Goal: Task Accomplishment & Management: Complete application form

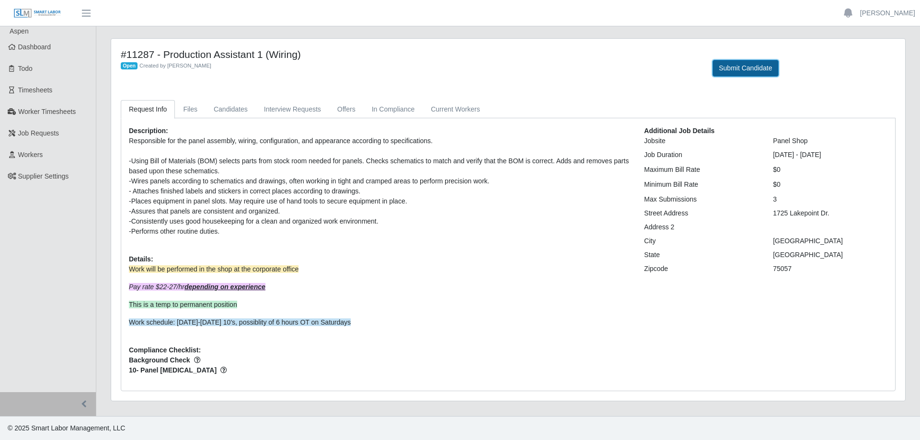
click at [732, 71] on button "Submit Candidate" at bounding box center [745, 68] width 66 height 17
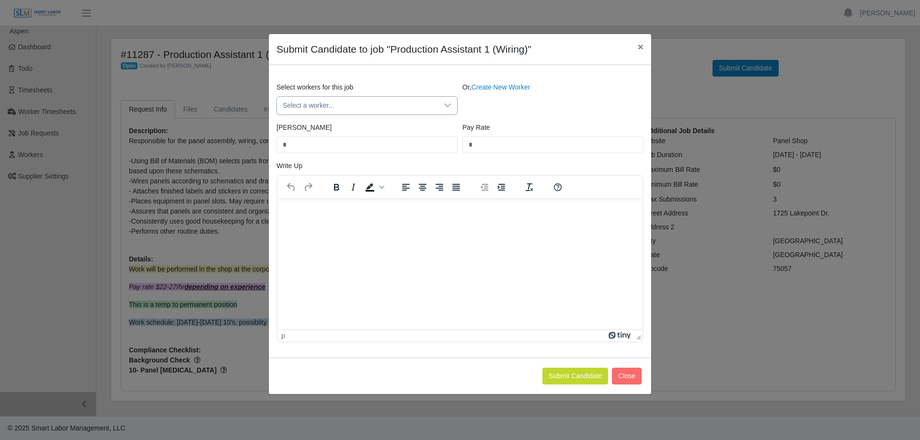
click at [382, 106] on span "Select a worker..." at bounding box center [357, 106] width 161 height 18
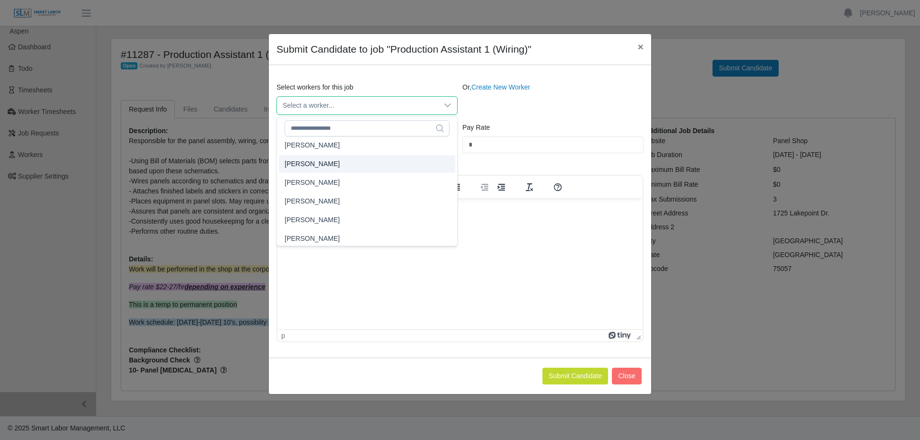
scroll to position [10351, 0]
click at [328, 146] on li "Tony Russell" at bounding box center [367, 147] width 176 height 18
type input "****"
type input "**"
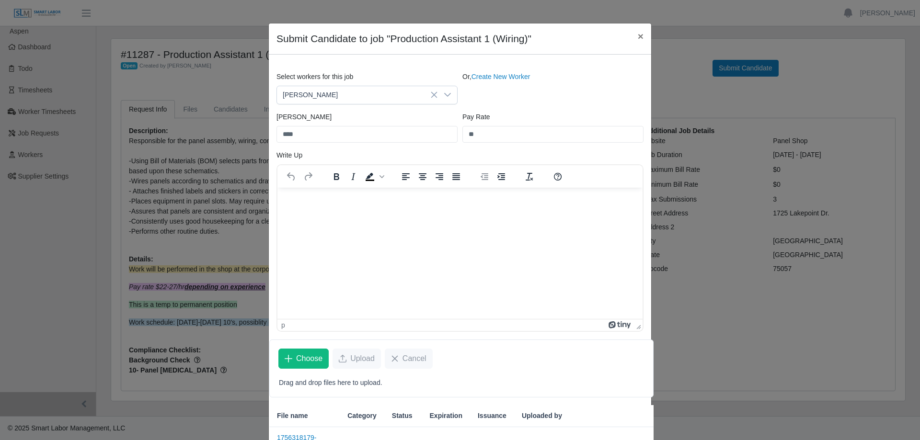
scroll to position [2, 0]
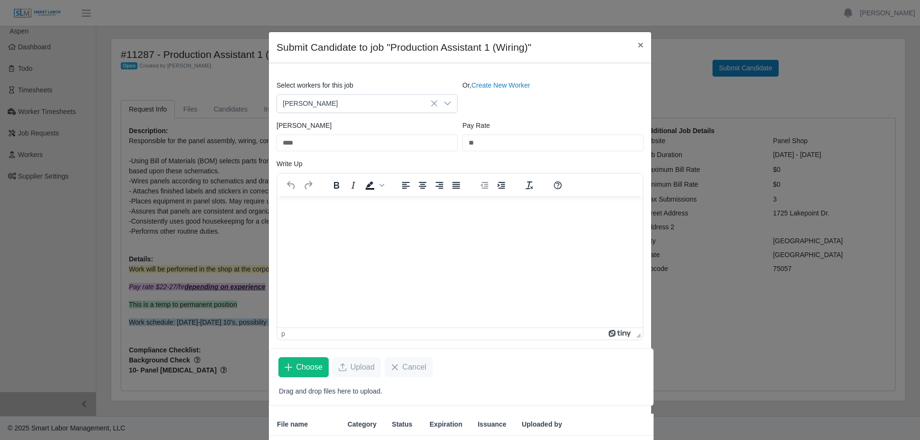
click at [314, 212] on p "Rich Text Area. Press ALT-0 for help." at bounding box center [460, 209] width 350 height 11
click at [313, 211] on p "Rich Text Area. Press ALT-0 for help." at bounding box center [460, 209] width 350 height 11
click at [313, 210] on p "Rich Text Area. Press ALT-0 for help." at bounding box center [460, 209] width 350 height 11
drag, startPoint x: 307, startPoint y: 225, endPoint x: 315, endPoint y: 239, distance: 16.1
click at [308, 222] on html at bounding box center [459, 209] width 365 height 26
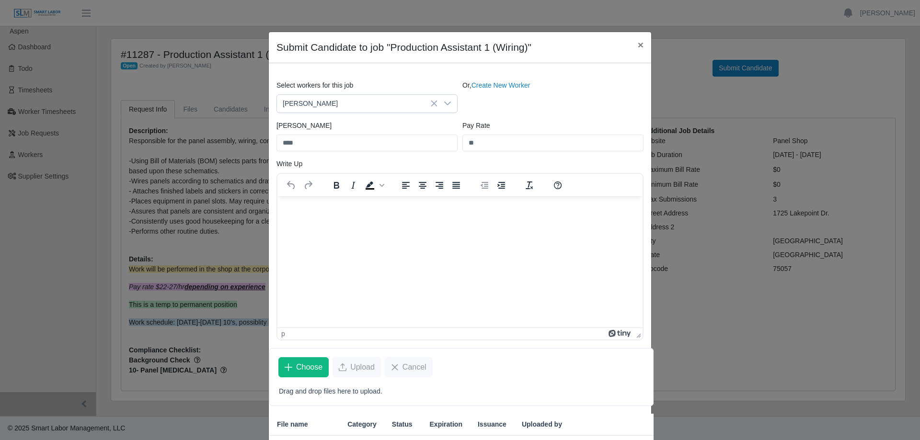
click at [347, 222] on html at bounding box center [459, 209] width 365 height 26
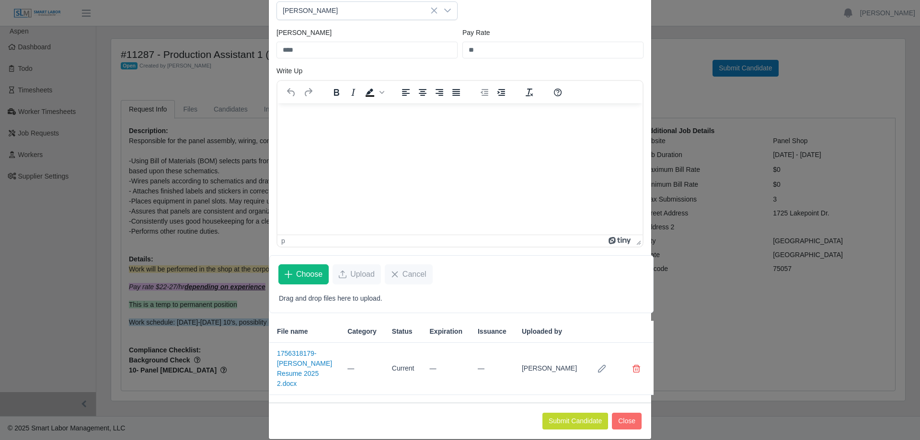
scroll to position [98, 0]
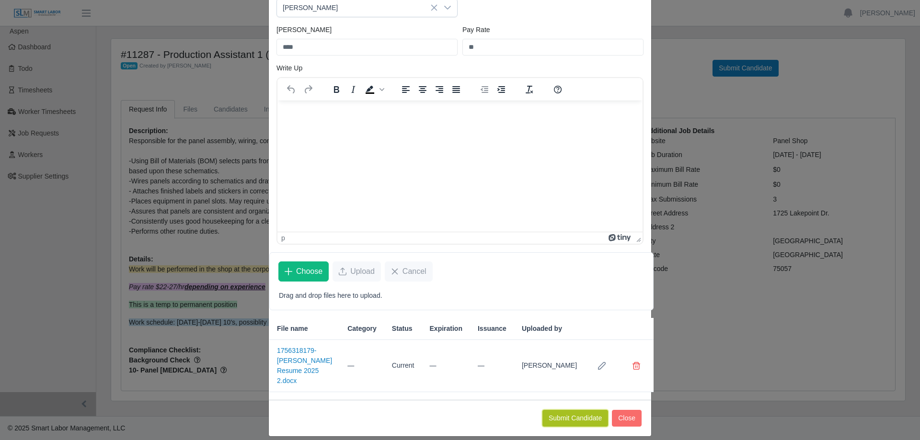
click at [570, 410] on button "Submit Candidate" at bounding box center [575, 418] width 66 height 17
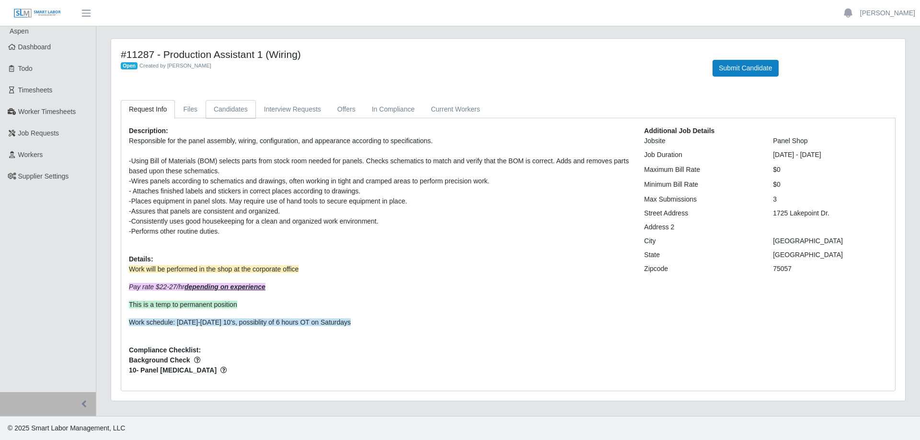
click at [235, 108] on link "Candidates" at bounding box center [230, 109] width 50 height 19
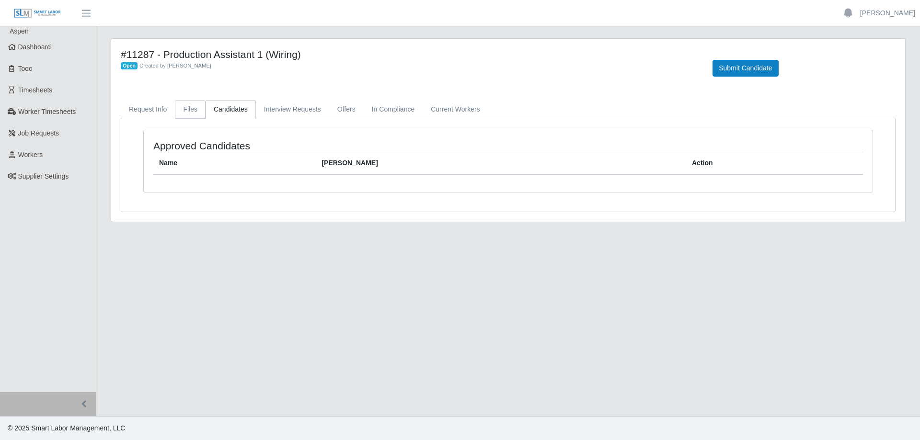
click at [191, 111] on link "Files" at bounding box center [190, 109] width 31 height 19
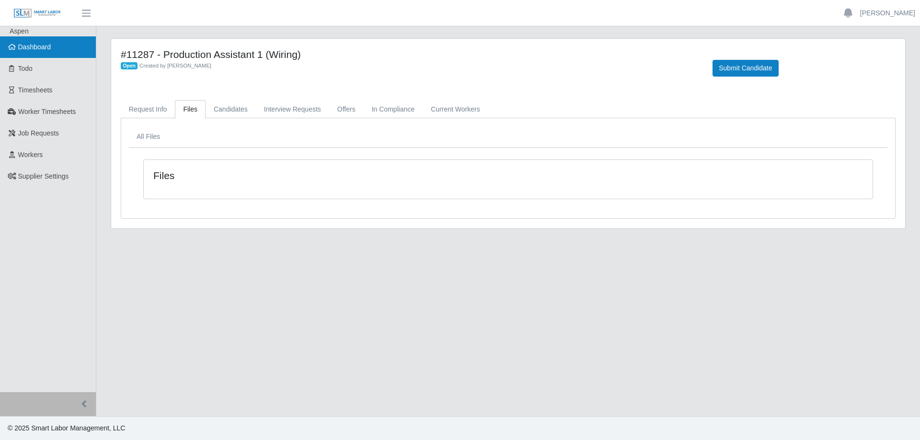
click at [57, 48] on link "Dashboard" at bounding box center [48, 47] width 96 height 22
click at [577, 4] on header "Chris Salem Account Settings Logout" at bounding box center [460, 13] width 920 height 26
click at [45, 46] on span "Dashboard" at bounding box center [34, 47] width 33 height 8
click at [149, 112] on link "Request Info" at bounding box center [148, 109] width 54 height 19
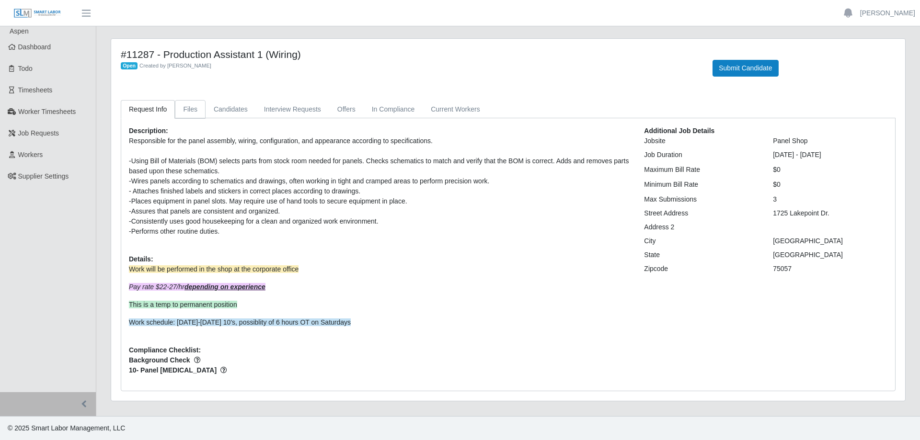
click at [188, 111] on link "Files" at bounding box center [190, 109] width 31 height 19
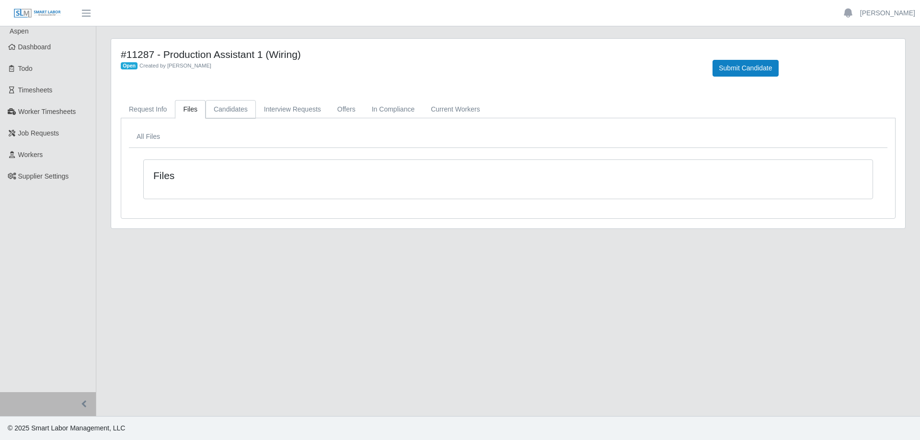
click at [223, 115] on link "Candidates" at bounding box center [230, 109] width 50 height 19
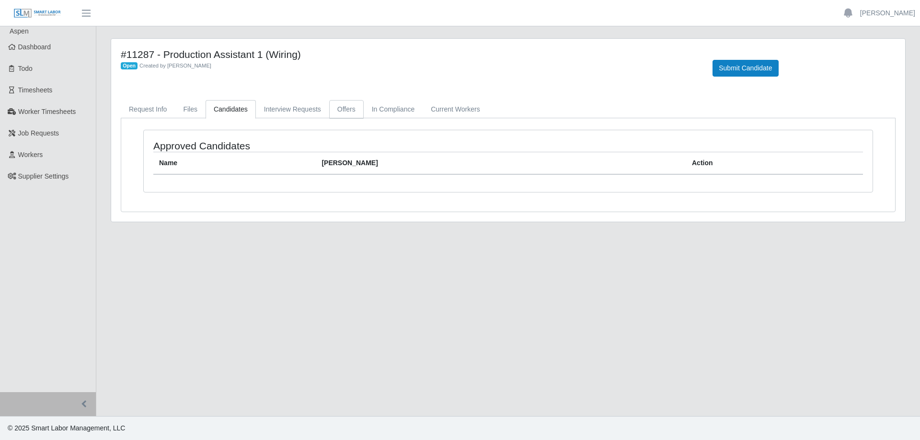
click at [345, 112] on link "Offers" at bounding box center [346, 109] width 34 height 19
click at [57, 46] on link "Dashboard" at bounding box center [48, 47] width 96 height 22
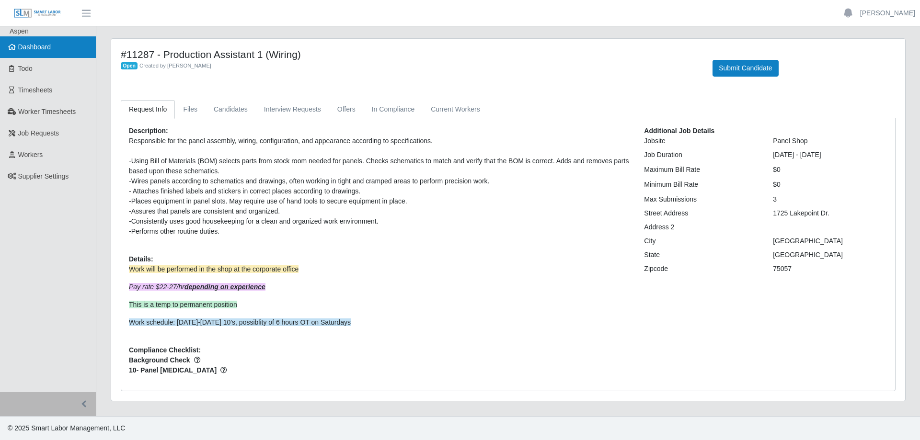
click at [38, 46] on span "Dashboard" at bounding box center [34, 47] width 33 height 8
click at [39, 53] on link "Dashboard" at bounding box center [48, 47] width 96 height 22
click at [30, 46] on span "Dashboard" at bounding box center [34, 47] width 33 height 8
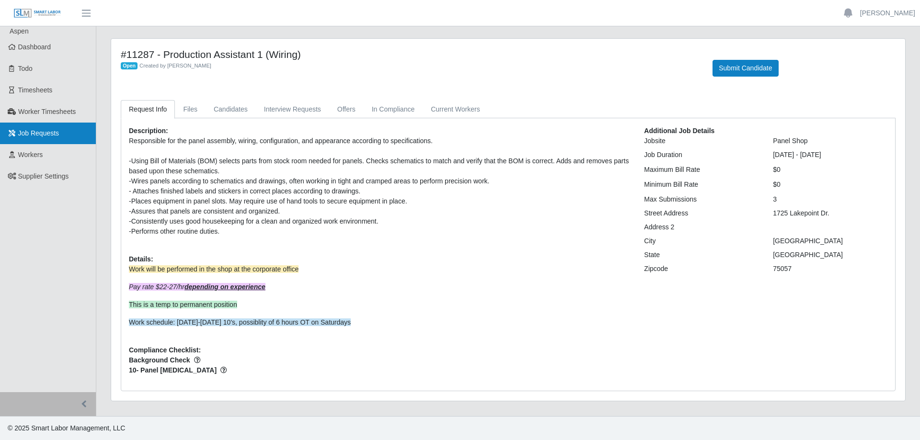
click at [46, 133] on span "Job Requests" at bounding box center [38, 133] width 41 height 8
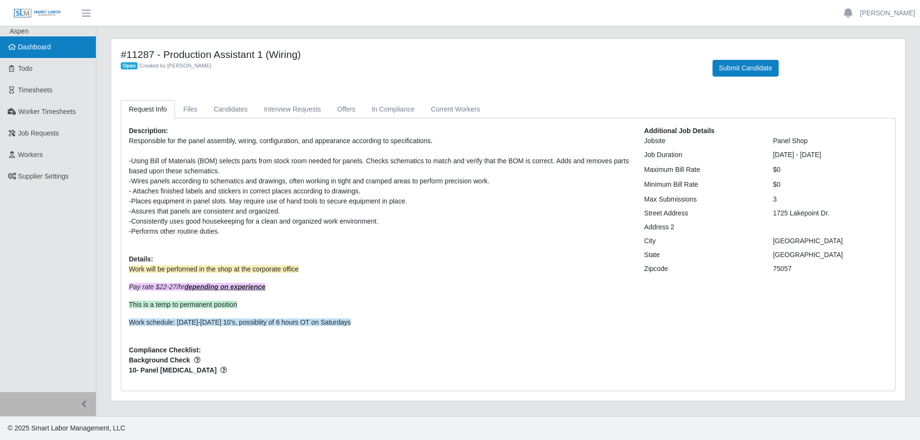
click at [49, 50] on span "Dashboard" at bounding box center [34, 47] width 33 height 8
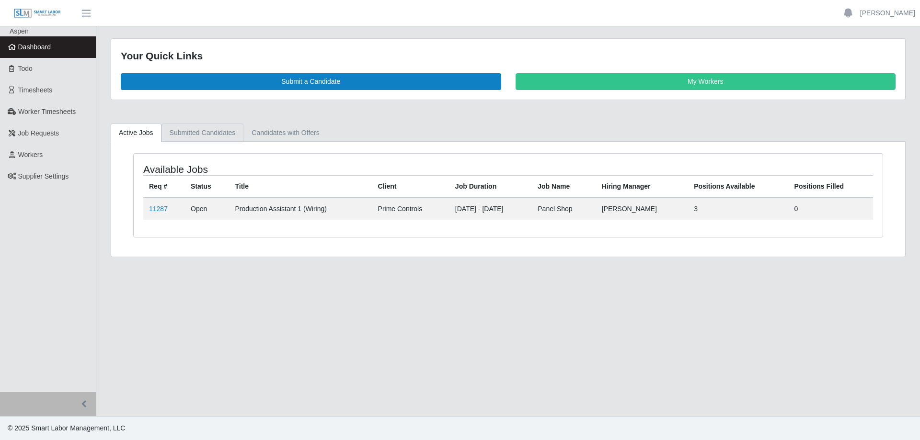
click at [194, 134] on link "Submitted Candidates" at bounding box center [202, 133] width 82 height 19
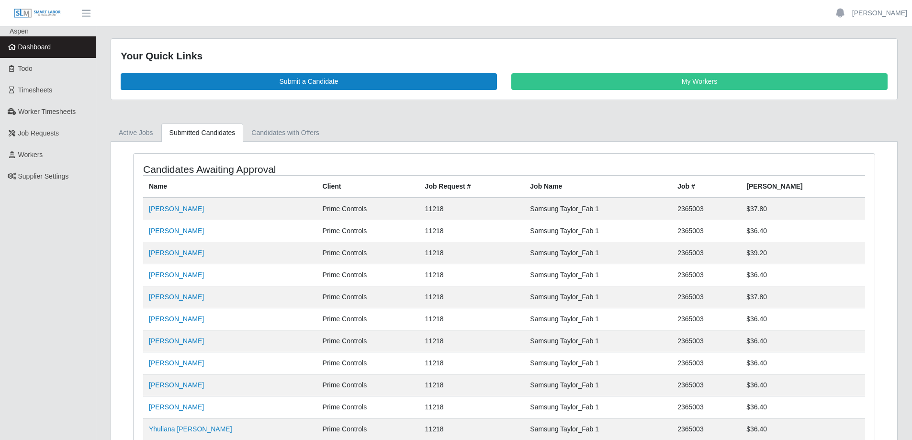
click at [44, 47] on span "Dashboard" at bounding box center [34, 47] width 33 height 8
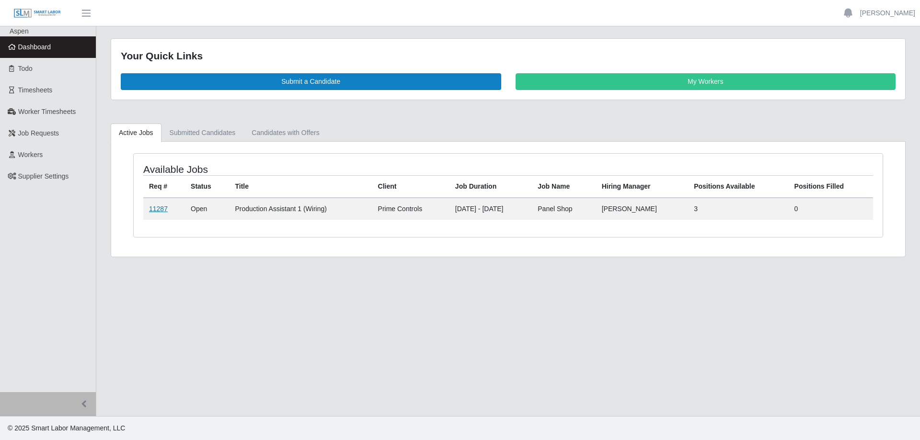
click at [159, 206] on link "11287" at bounding box center [158, 209] width 19 height 8
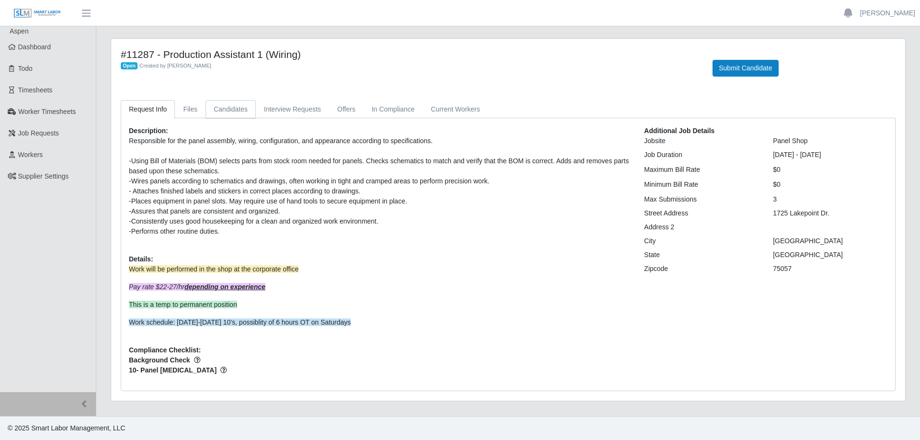
click at [226, 110] on link "Candidates" at bounding box center [230, 109] width 50 height 19
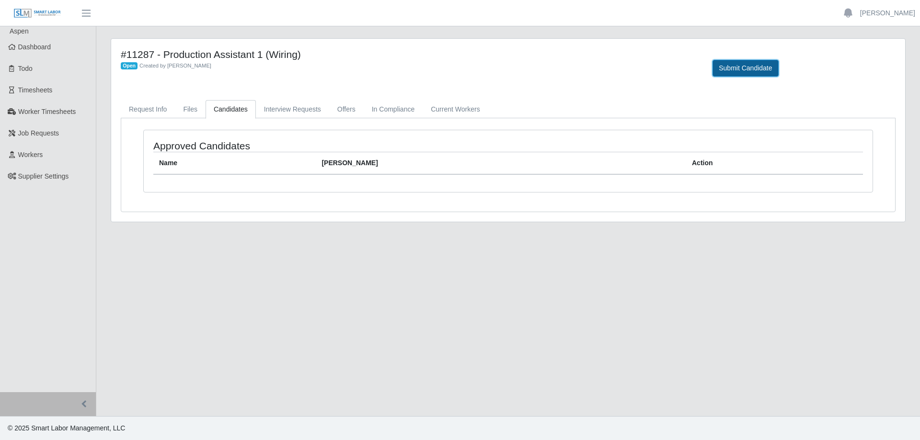
click at [735, 70] on button "Submit Candidate" at bounding box center [745, 68] width 66 height 17
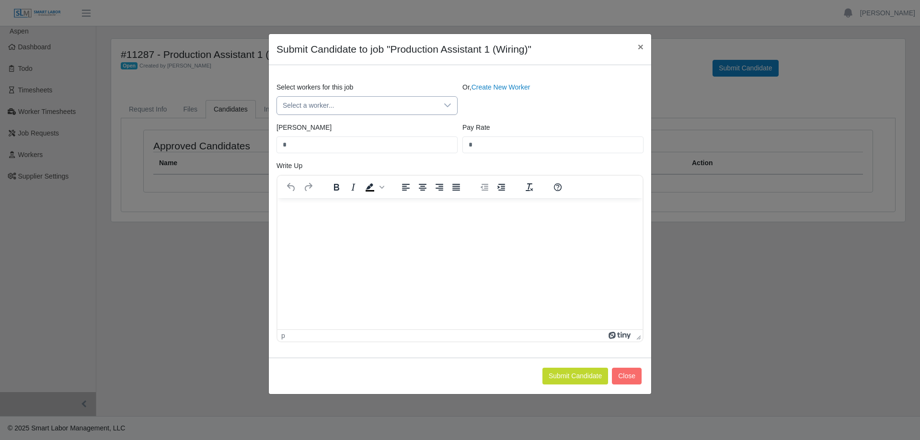
click at [434, 101] on span "Select a worker..." at bounding box center [357, 106] width 161 height 18
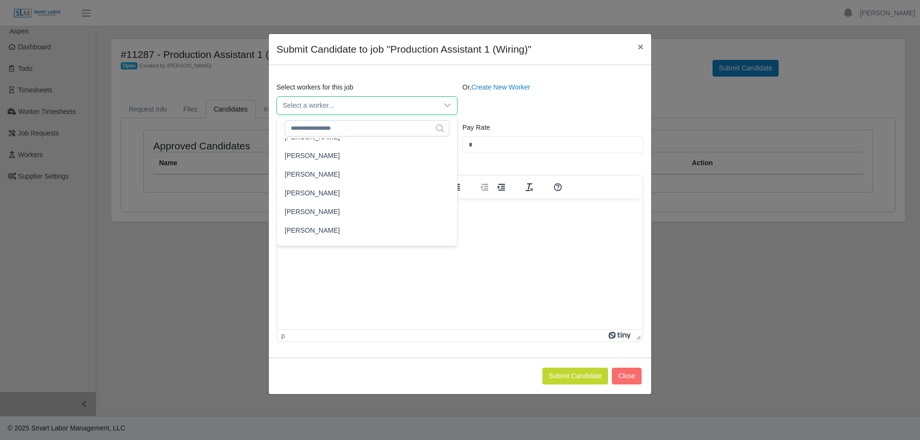
scroll to position [10335, 0]
click at [625, 382] on button "Close" at bounding box center [627, 376] width 30 height 17
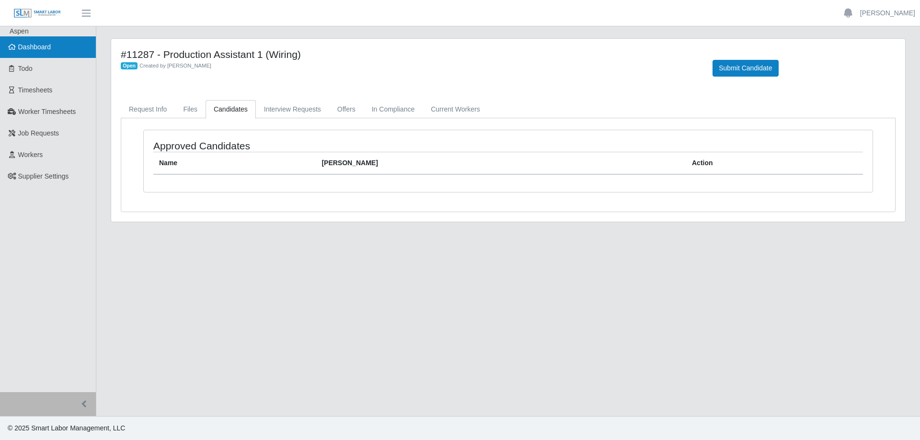
click at [49, 46] on span "Dashboard" at bounding box center [34, 47] width 33 height 8
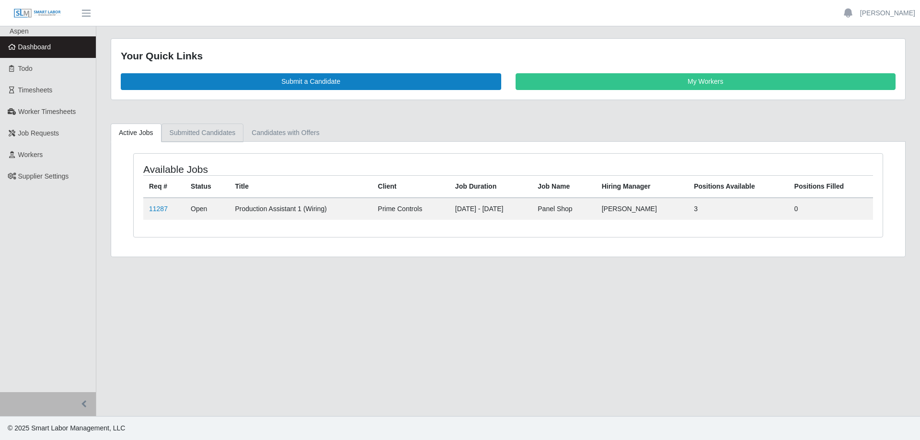
click at [191, 132] on link "Submitted Candidates" at bounding box center [202, 133] width 82 height 19
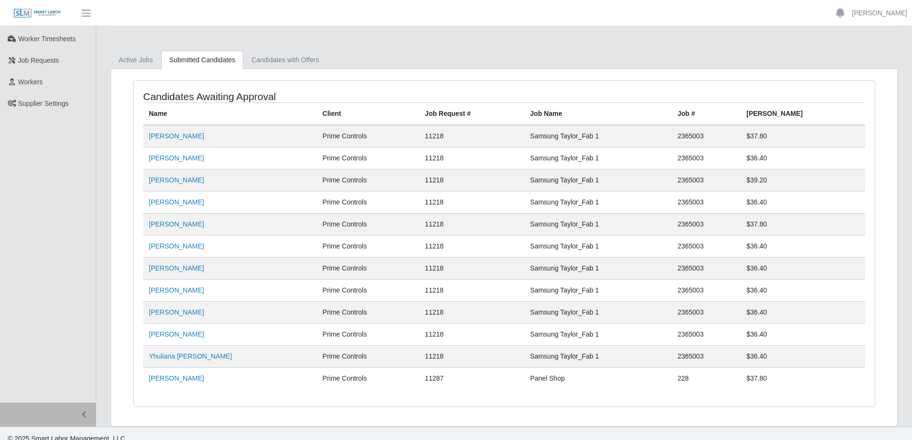
scroll to position [83, 0]
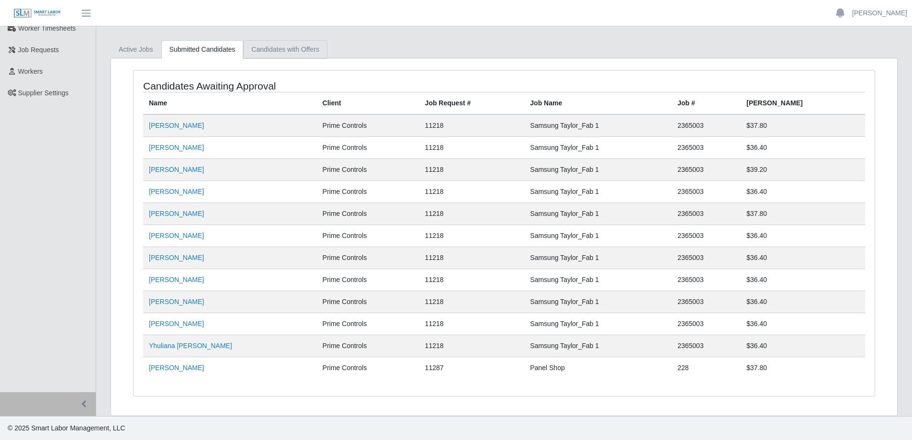
click at [273, 50] on link "Candidates with Offers" at bounding box center [285, 49] width 84 height 19
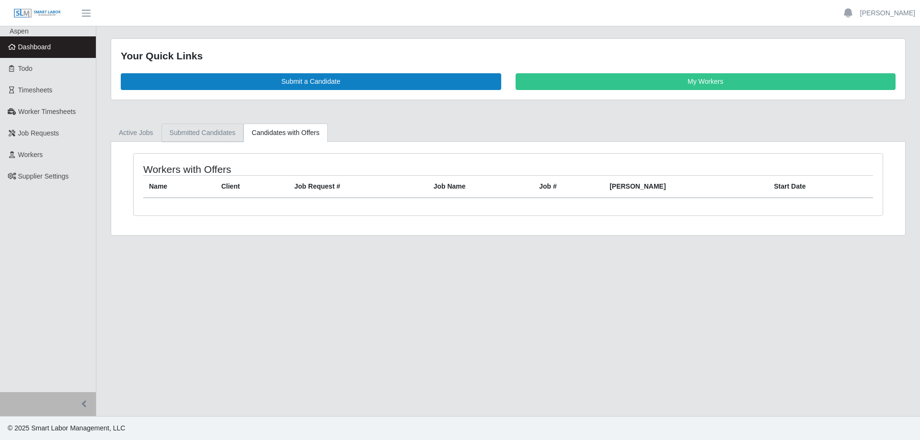
click at [208, 132] on link "Submitted Candidates" at bounding box center [202, 133] width 82 height 19
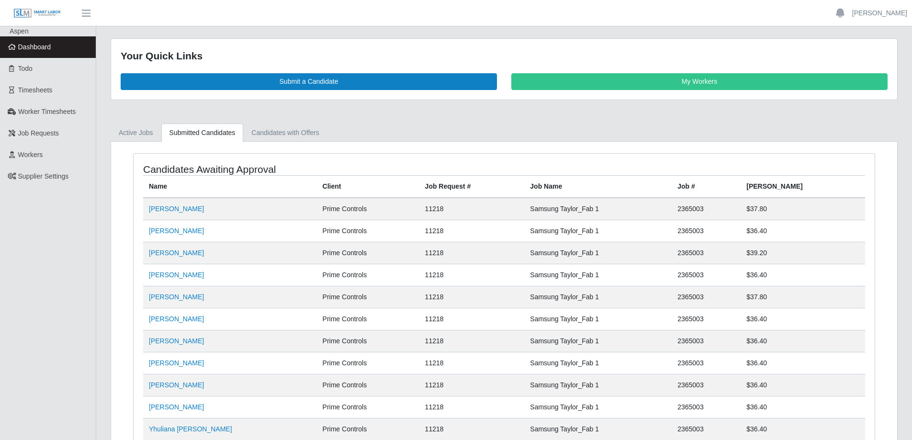
click at [53, 50] on link "Dashboard" at bounding box center [48, 47] width 96 height 22
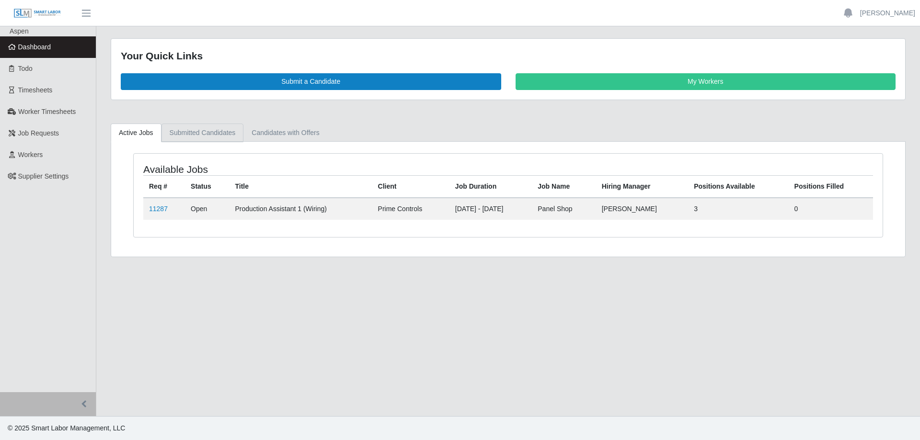
click at [204, 134] on link "Submitted Candidates" at bounding box center [202, 133] width 82 height 19
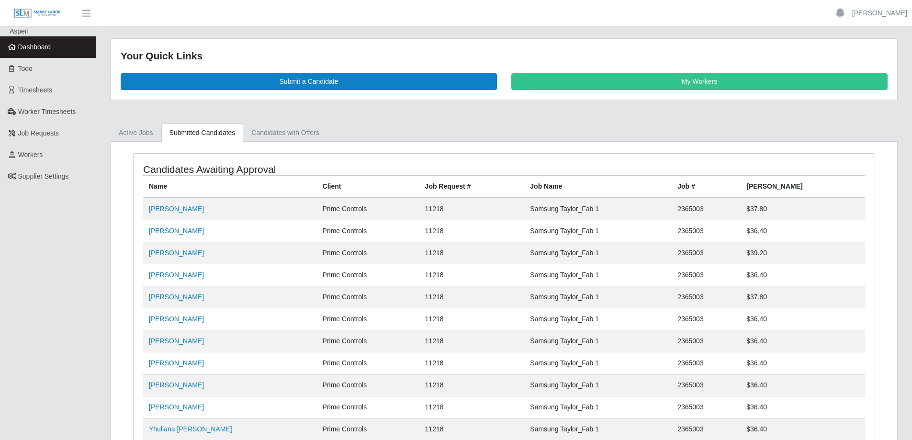
click at [57, 44] on link "Dashboard" at bounding box center [48, 47] width 96 height 22
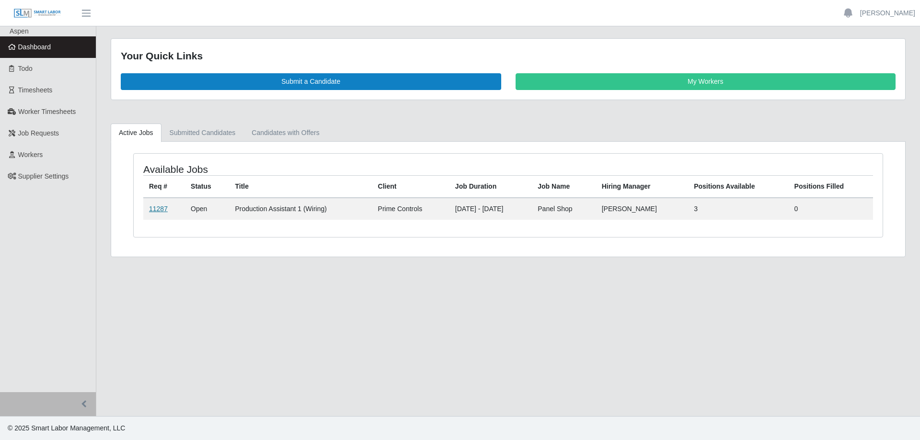
click at [157, 210] on link "11287" at bounding box center [158, 209] width 19 height 8
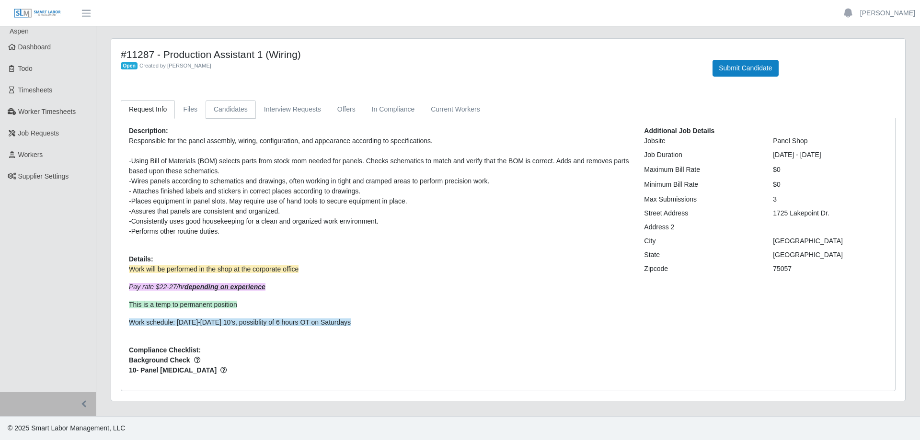
click at [228, 111] on link "Candidates" at bounding box center [230, 109] width 50 height 19
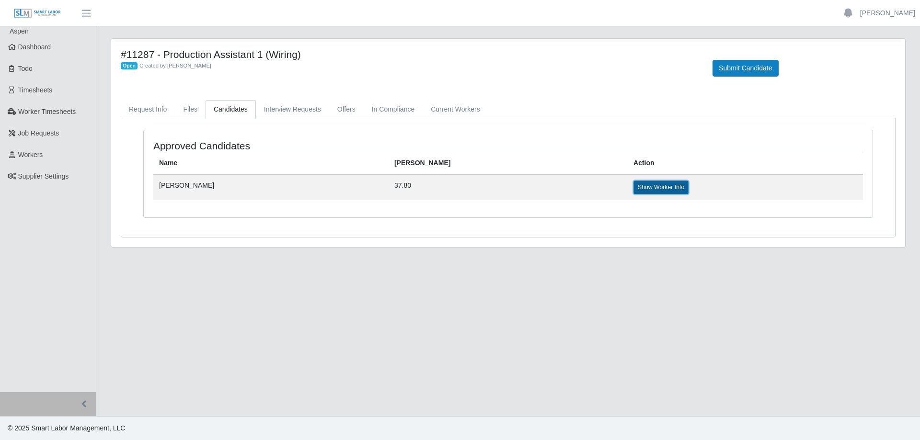
click at [633, 188] on link "Show Worker Info" at bounding box center [660, 187] width 55 height 13
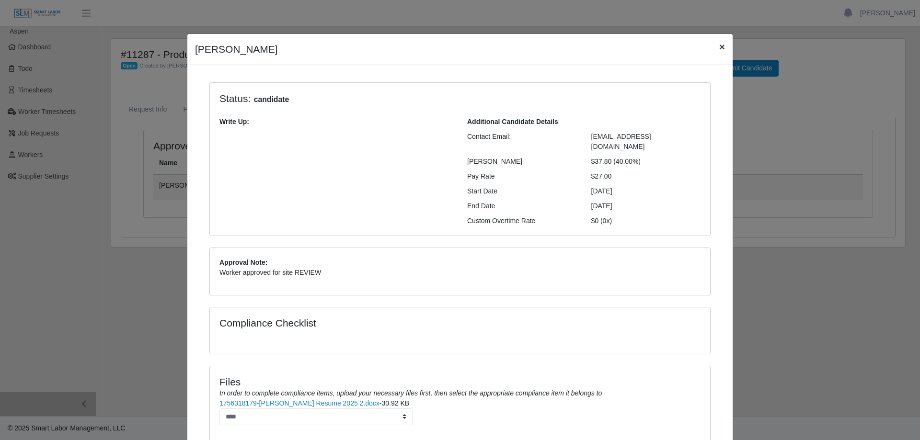
click at [719, 48] on span "×" at bounding box center [722, 46] width 6 height 11
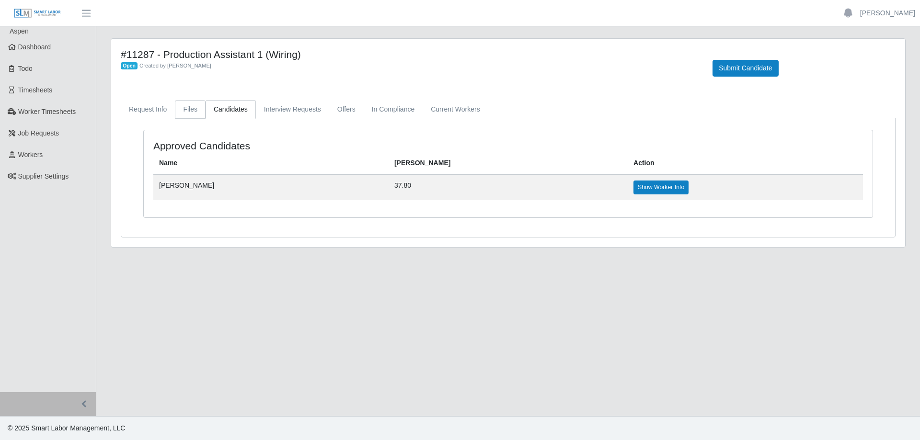
click at [186, 108] on link "Files" at bounding box center [190, 109] width 31 height 19
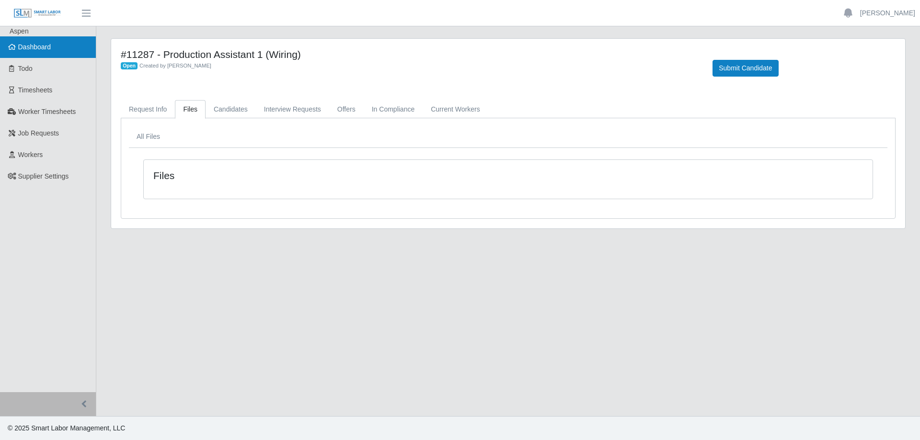
click at [50, 50] on span "Dashboard" at bounding box center [34, 47] width 33 height 8
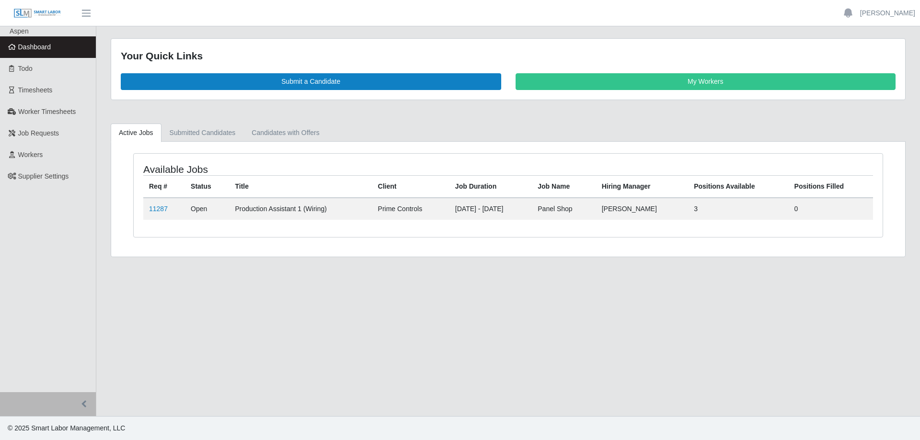
click at [61, 45] on link "Dashboard" at bounding box center [48, 47] width 96 height 22
click at [646, 85] on link "My Workers" at bounding box center [705, 81] width 380 height 17
click at [560, 87] on link "My Workers" at bounding box center [705, 81] width 380 height 17
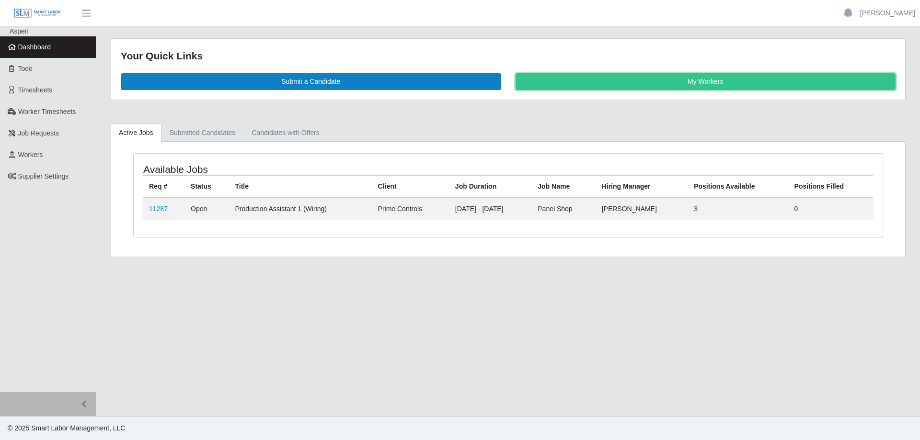
drag, startPoint x: 533, startPoint y: 81, endPoint x: 375, endPoint y: 96, distance: 159.2
click at [534, 81] on link "My Workers" at bounding box center [705, 81] width 380 height 17
drag, startPoint x: 568, startPoint y: 90, endPoint x: 646, endPoint y: 84, distance: 78.3
click at [576, 89] on link "My Workers" at bounding box center [705, 81] width 380 height 17
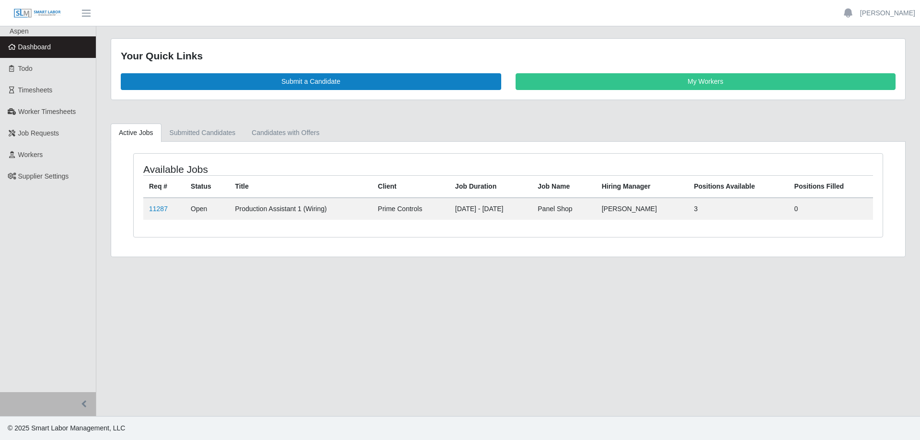
click at [381, 276] on main "Your Quick Links Submit a Candidate My Workers Active Jobs Submitted Candidates…" at bounding box center [507, 221] width 823 height 390
click at [178, 129] on link "Submitted Candidates" at bounding box center [202, 133] width 82 height 19
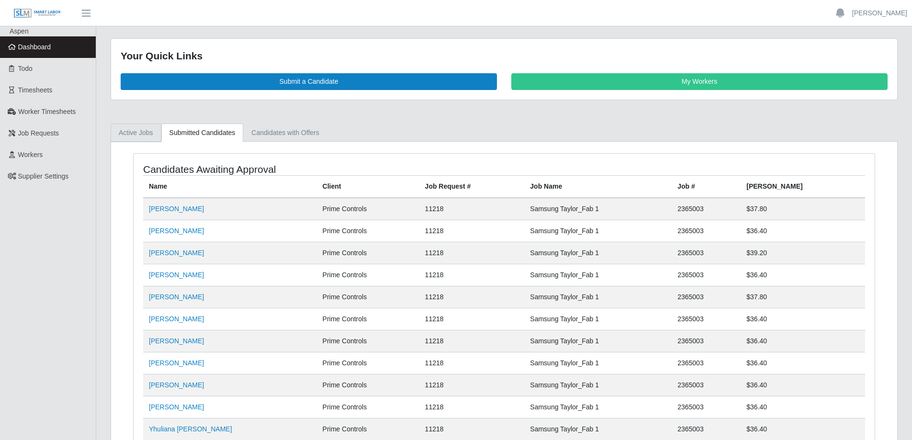
click at [143, 134] on link "Active Jobs" at bounding box center [136, 133] width 51 height 19
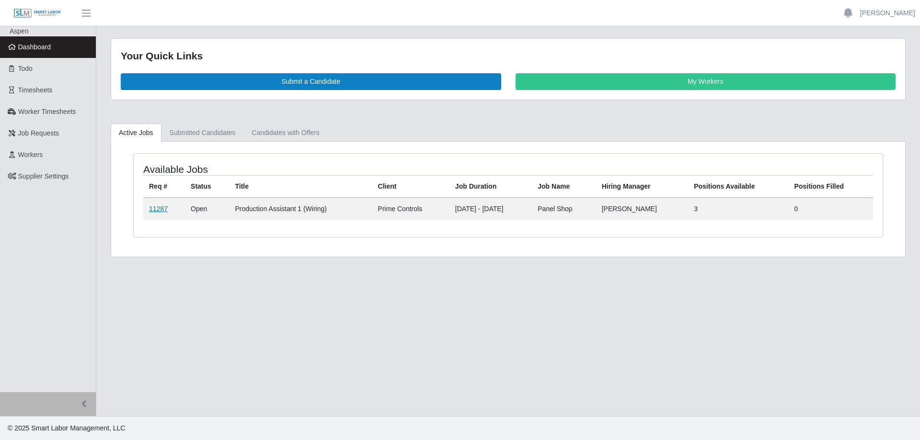
click at [160, 209] on link "11287" at bounding box center [158, 209] width 19 height 8
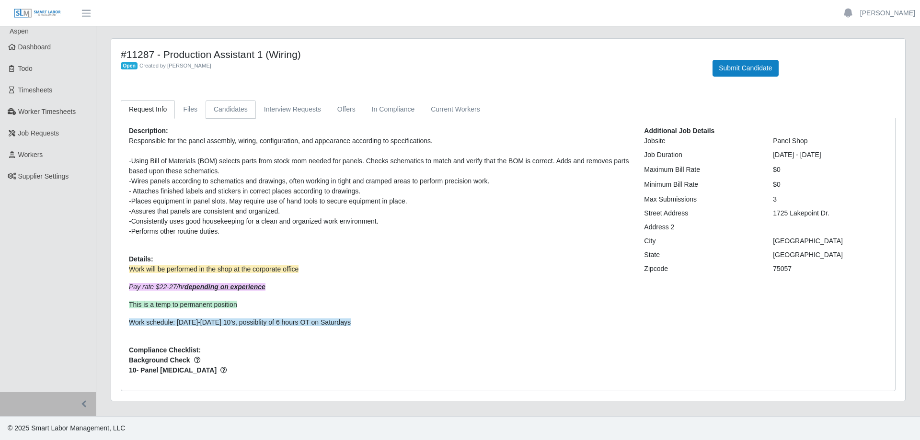
click at [230, 110] on link "Candidates" at bounding box center [230, 109] width 50 height 19
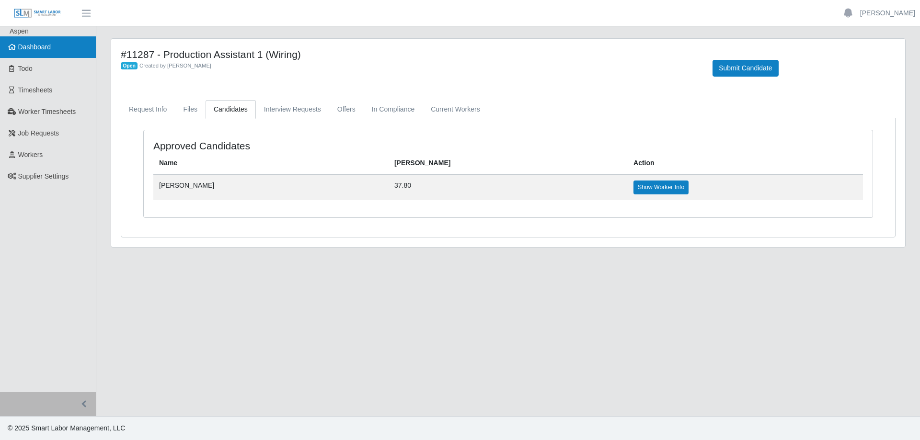
click at [61, 55] on link "Dashboard" at bounding box center [48, 47] width 96 height 22
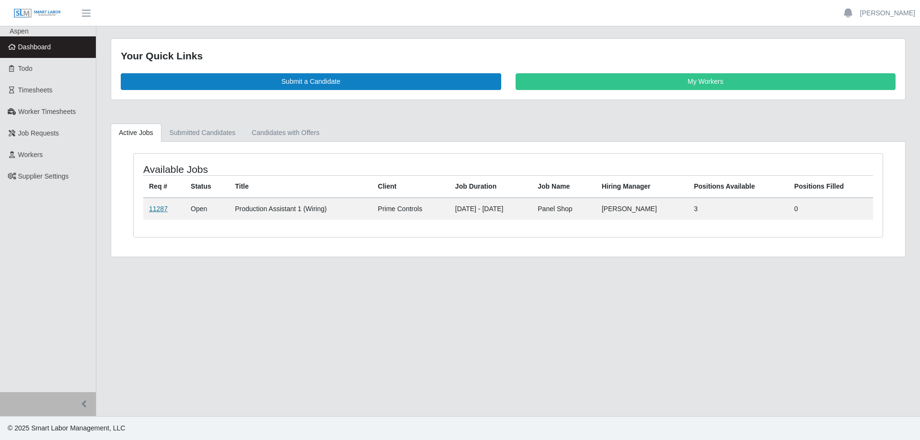
click at [158, 211] on link "11287" at bounding box center [158, 209] width 19 height 8
